Goal: Transaction & Acquisition: Purchase product/service

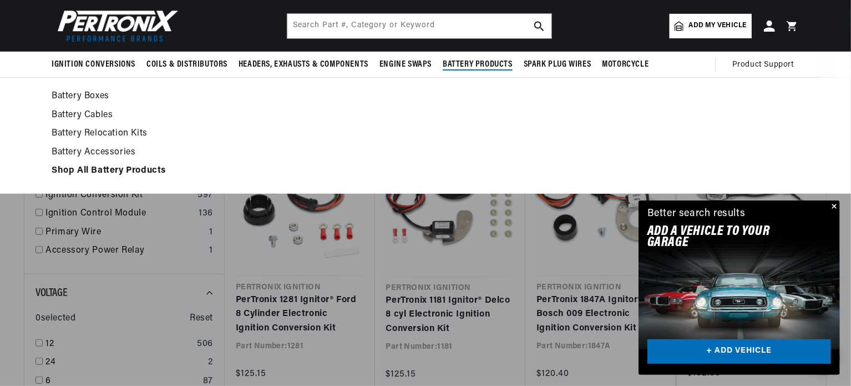
scroll to position [166, 0]
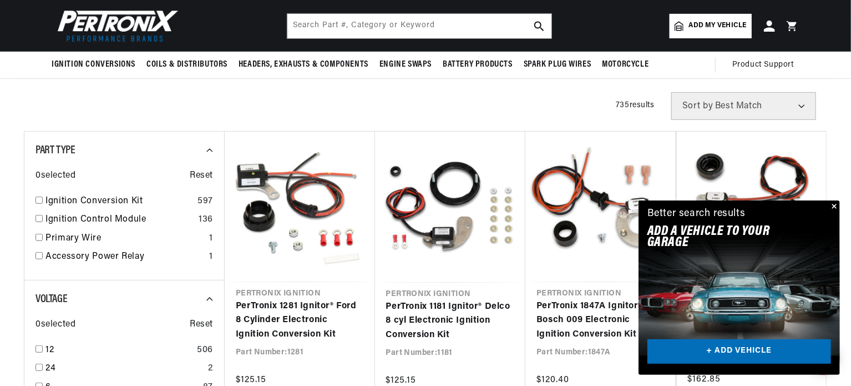
click at [837, 205] on button "Close" at bounding box center [833, 206] width 13 height 13
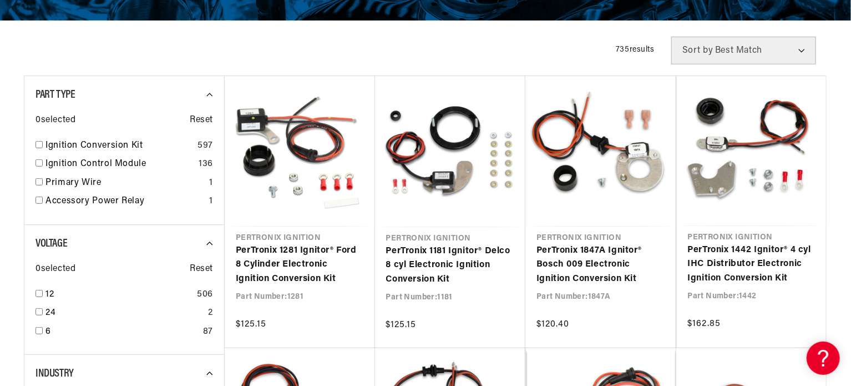
scroll to position [333, 0]
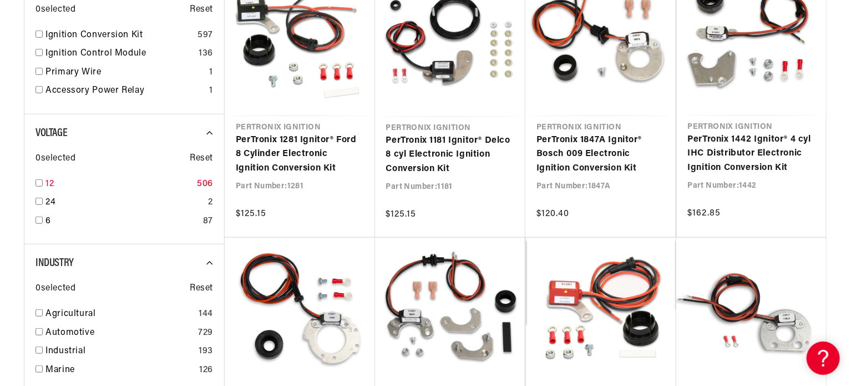
scroll to position [333, 0]
click at [40, 183] on input "checkbox" at bounding box center [39, 182] width 7 height 7
checkbox input "true"
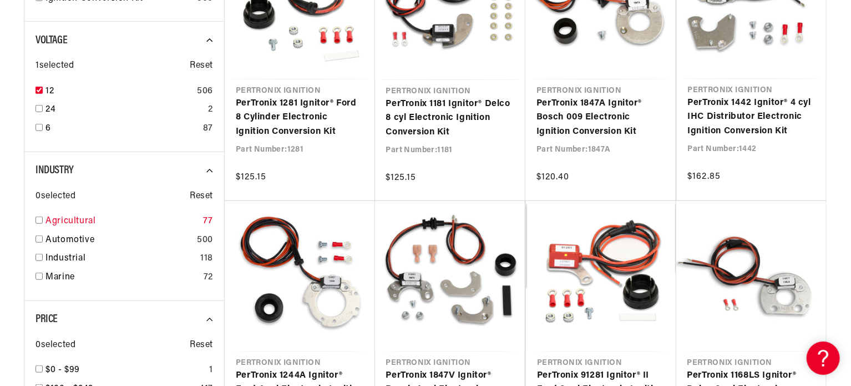
scroll to position [388, 0]
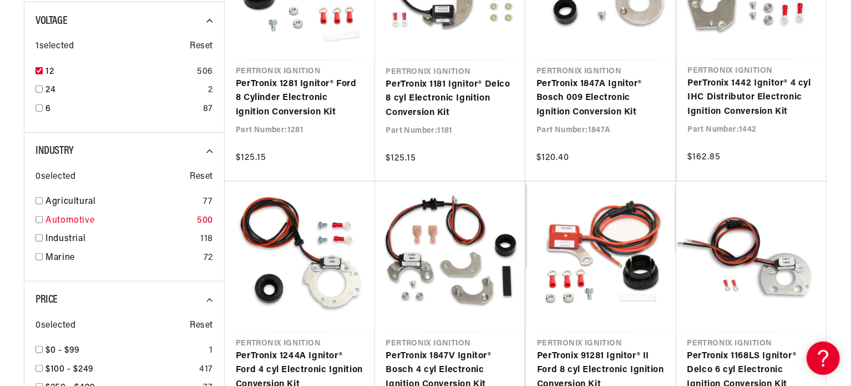
click at [38, 218] on input "checkbox" at bounding box center [39, 219] width 7 height 7
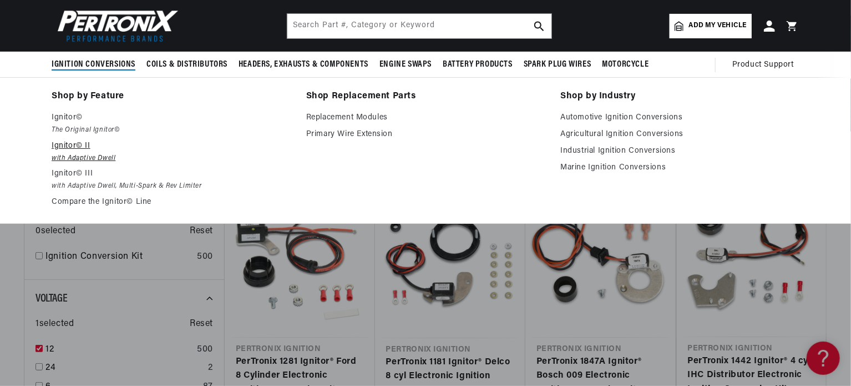
click at [62, 146] on p "Ignitor© II" at bounding box center [171, 145] width 239 height 13
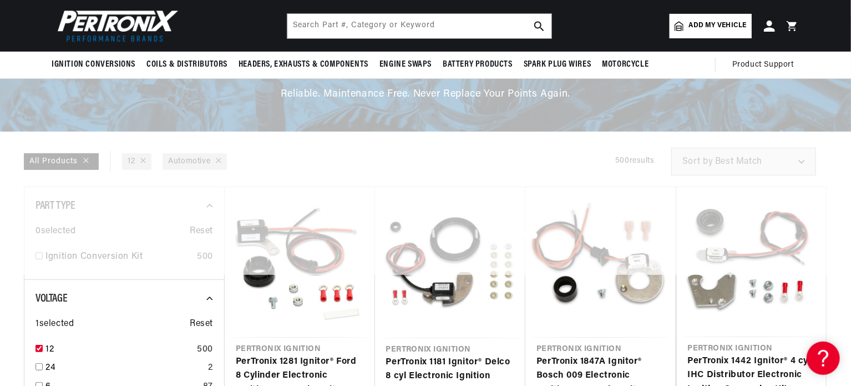
scroll to position [0, 1385]
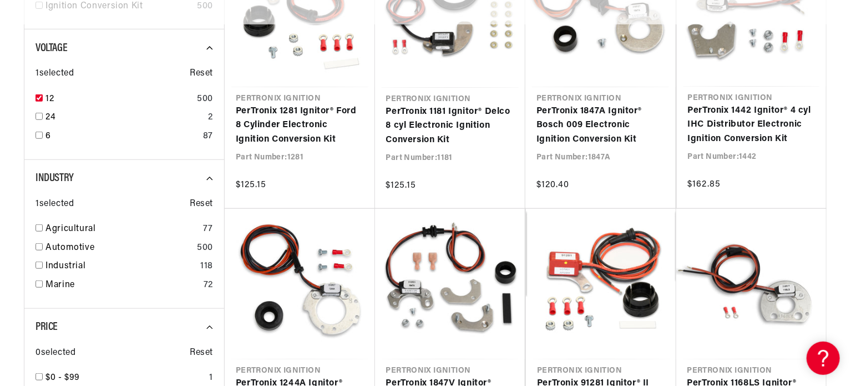
checkbox input "false"
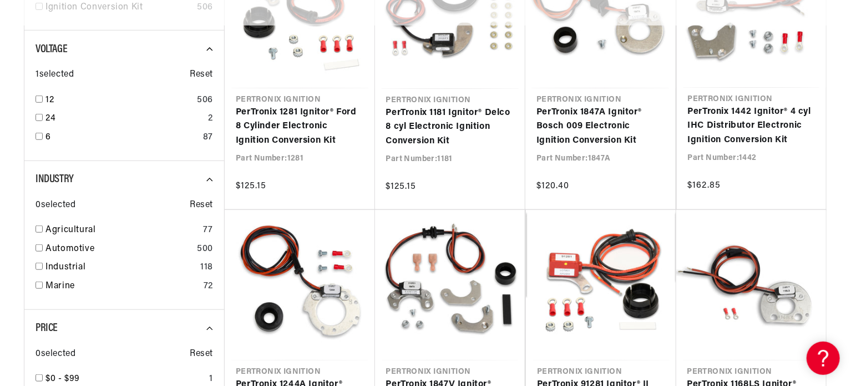
checkbox input "false"
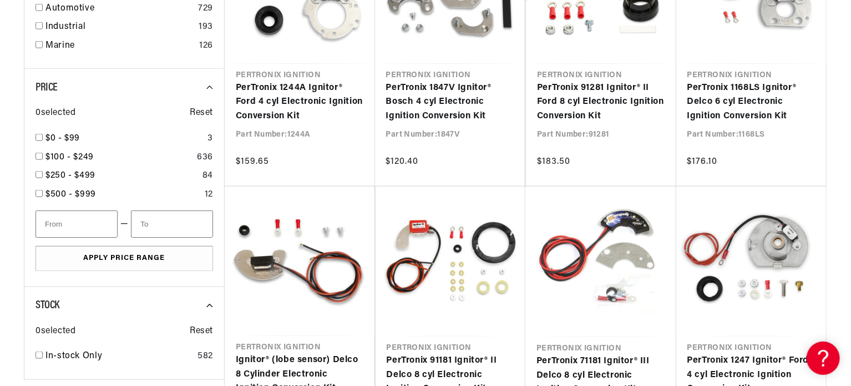
scroll to position [756, 0]
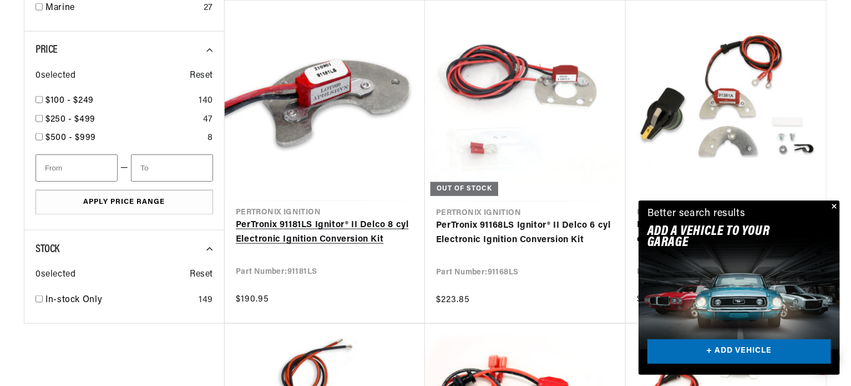
scroll to position [666, 0]
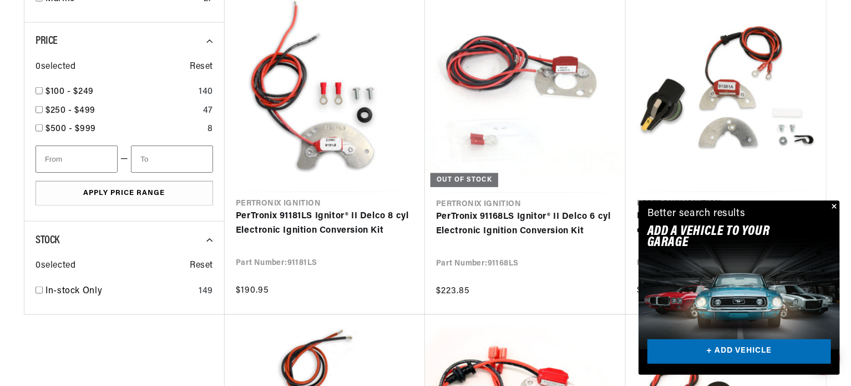
click at [836, 206] on button "Close" at bounding box center [833, 206] width 13 height 13
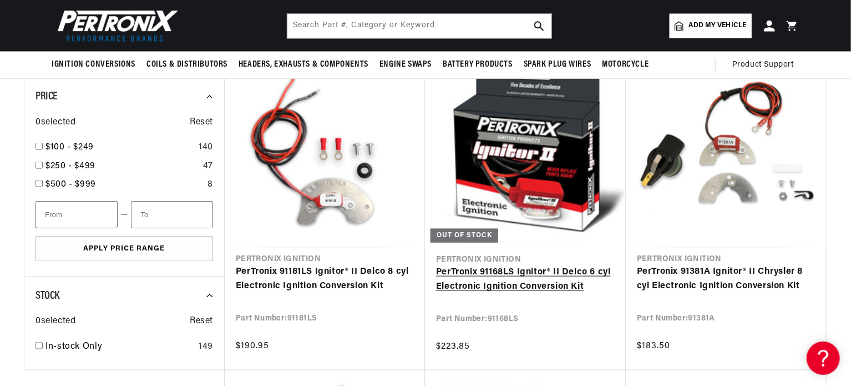
scroll to position [0, 1385]
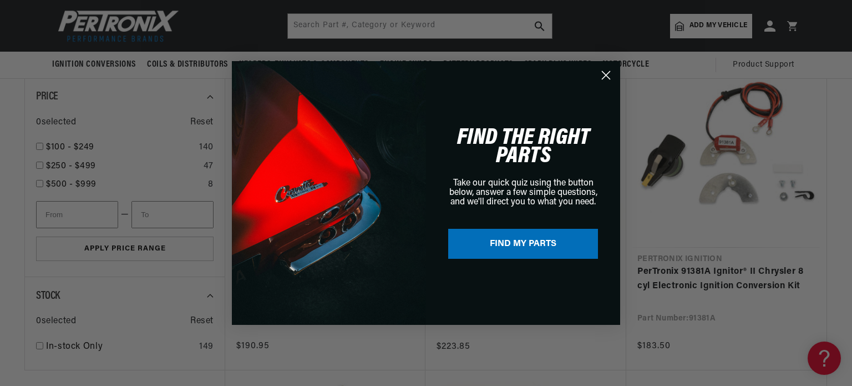
click at [602, 79] on icon "Close dialog" at bounding box center [606, 76] width 8 height 8
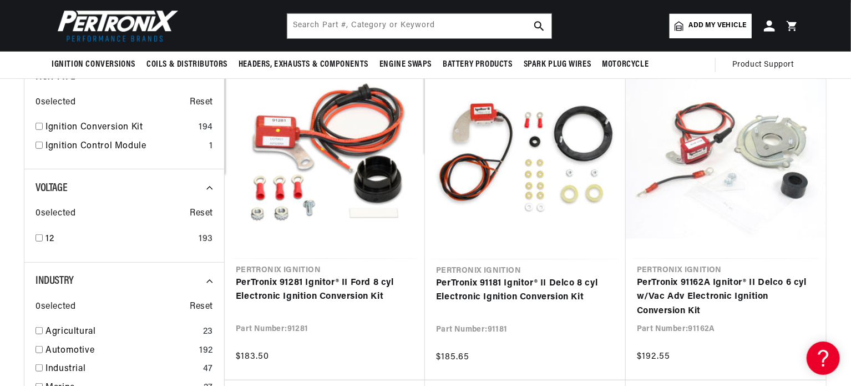
scroll to position [0, 692]
